Goal: Information Seeking & Learning: Learn about a topic

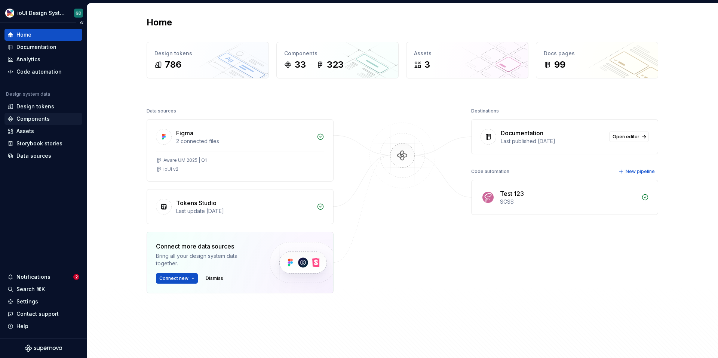
click at [25, 118] on div "Components" at bounding box center [32, 118] width 33 height 7
click at [30, 122] on div "Components" at bounding box center [32, 118] width 33 height 7
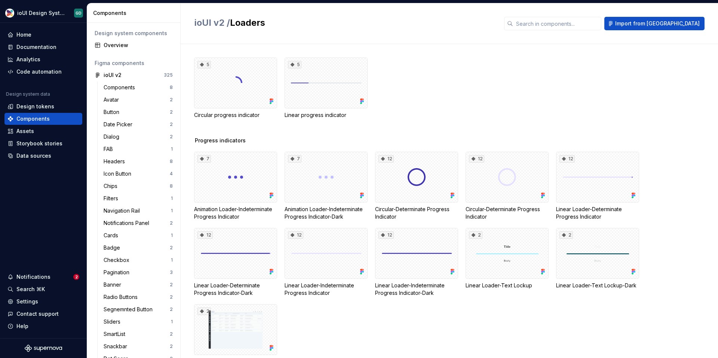
click at [393, 110] on div "5 Circular progress indicator 5 Linear progress indicator" at bounding box center [456, 88] width 524 height 61
click at [41, 45] on div "Documentation" at bounding box center [36, 46] width 40 height 7
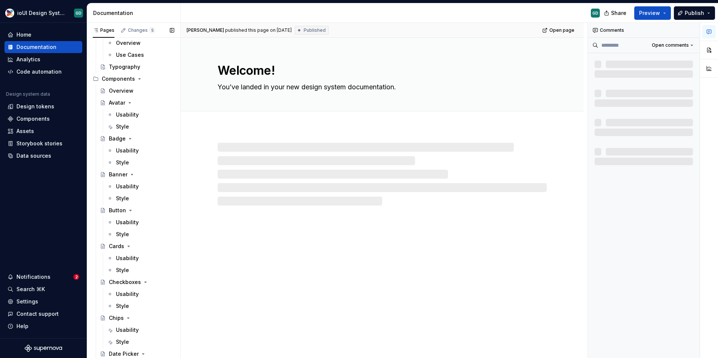
scroll to position [492, 0]
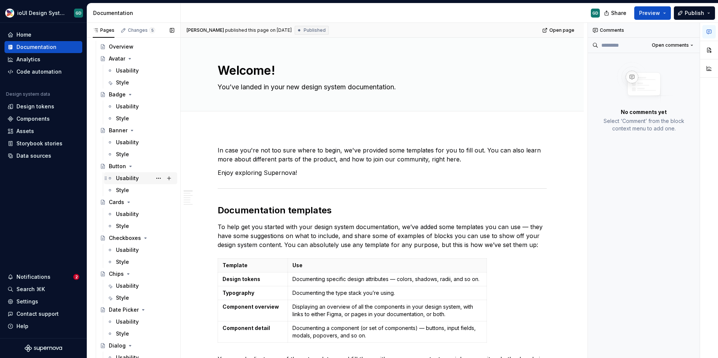
click at [132, 177] on div "Usability" at bounding box center [127, 178] width 23 height 7
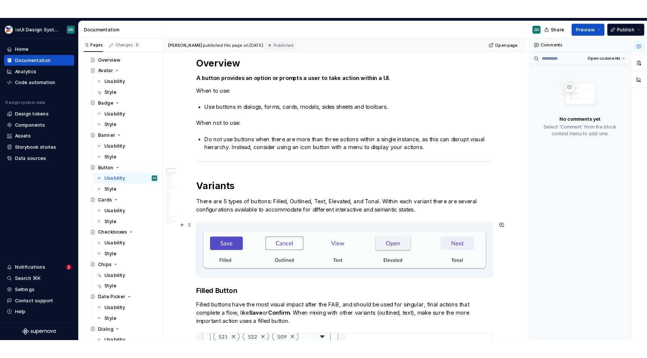
scroll to position [123, 0]
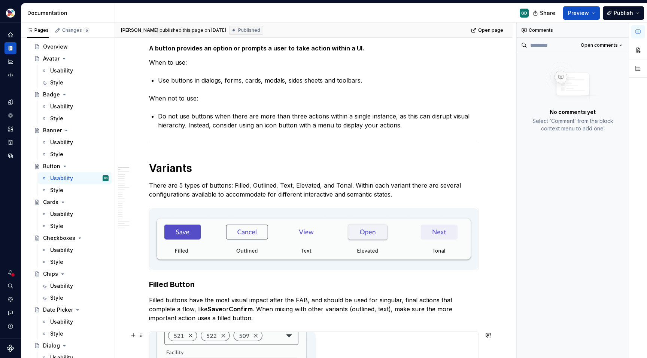
type textarea "*"
